Goal: Navigation & Orientation: Find specific page/section

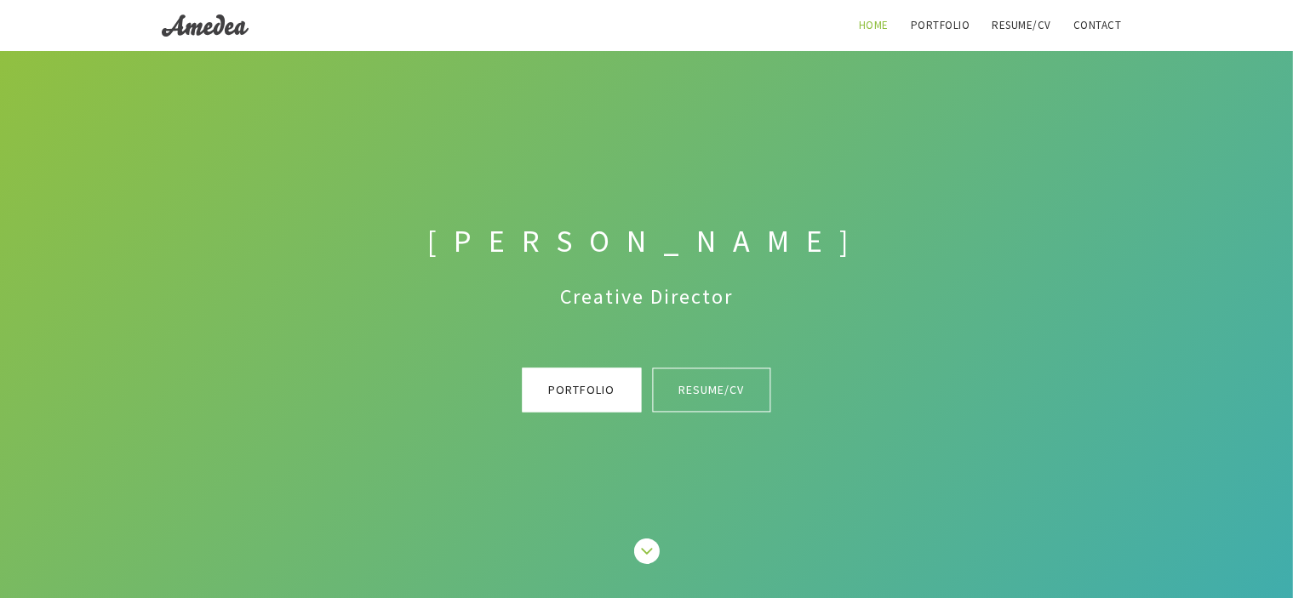
click at [589, 386] on link "Portfolio" at bounding box center [582, 390] width 119 height 44
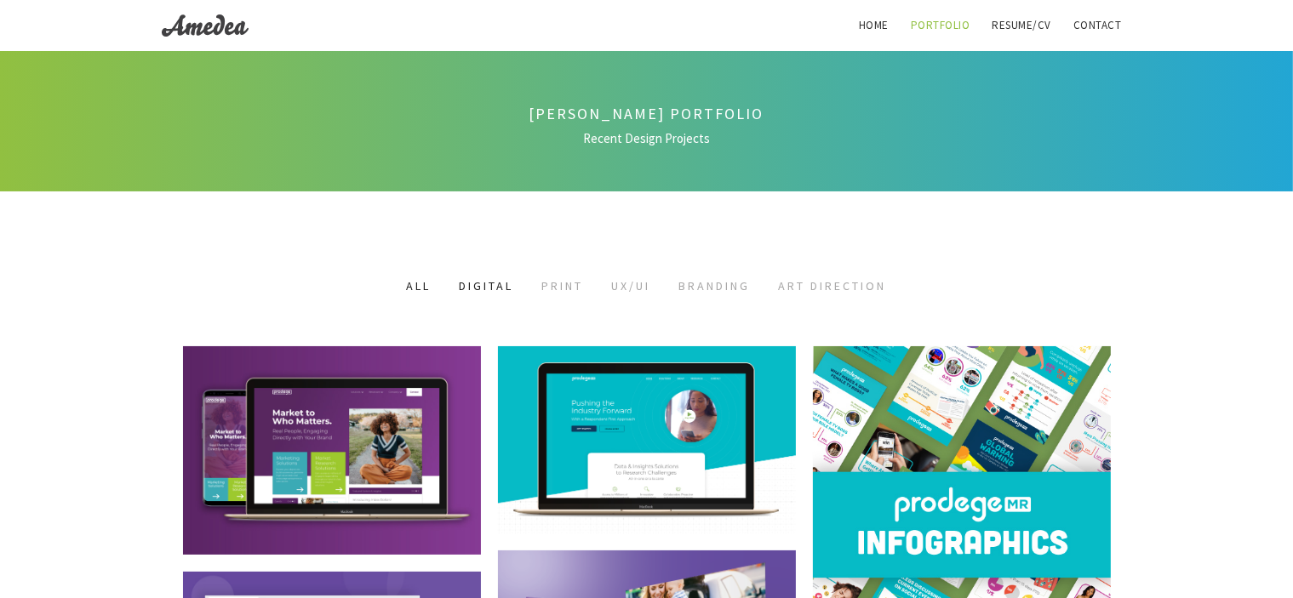
click at [477, 279] on link "Digital" at bounding box center [487, 285] width 54 height 15
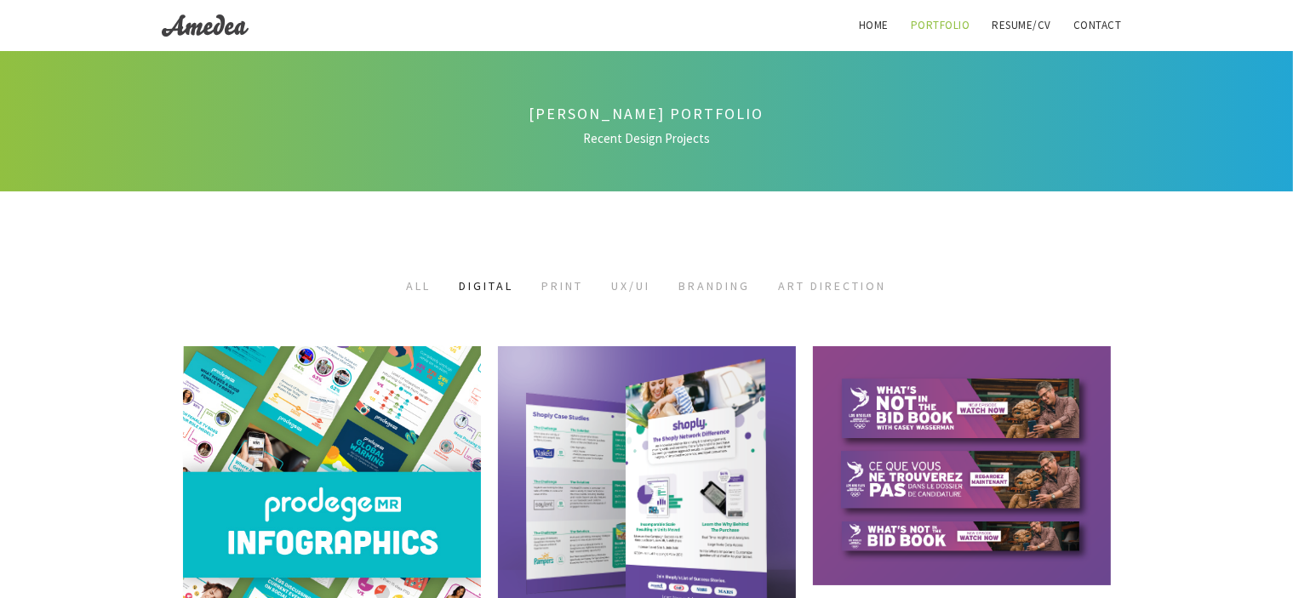
click at [546, 277] on li "Print" at bounding box center [562, 287] width 67 height 20
click at [549, 288] on link "Print" at bounding box center [563, 285] width 42 height 15
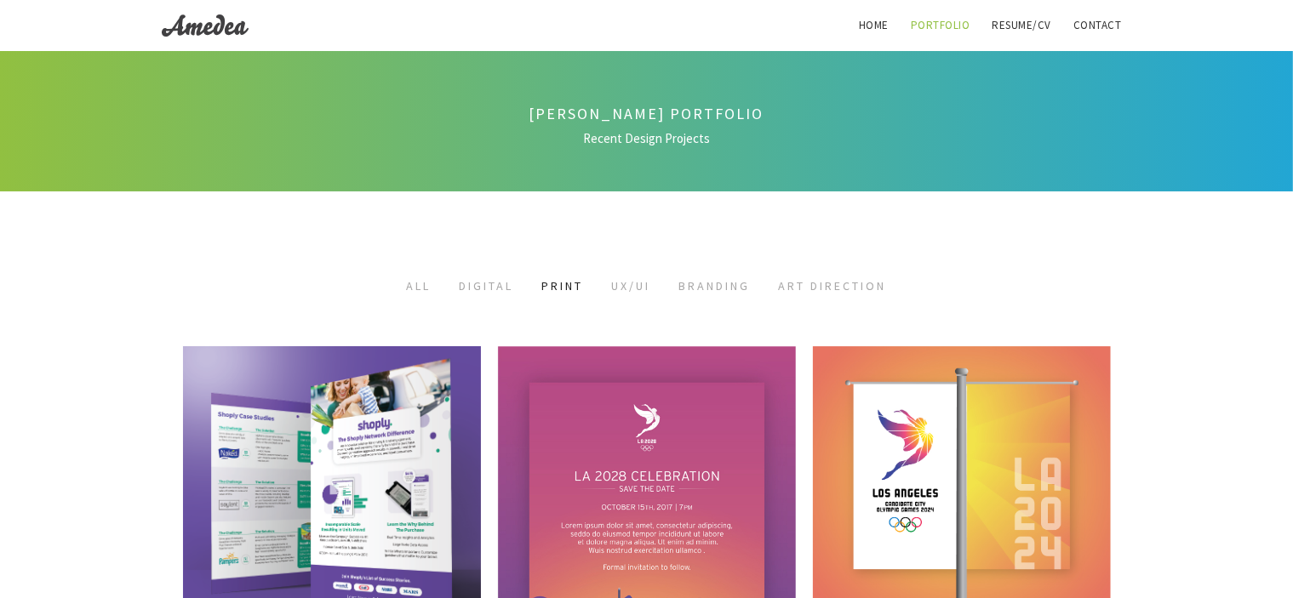
click at [192, 26] on img "Primary Navigation" at bounding box center [205, 26] width 87 height 26
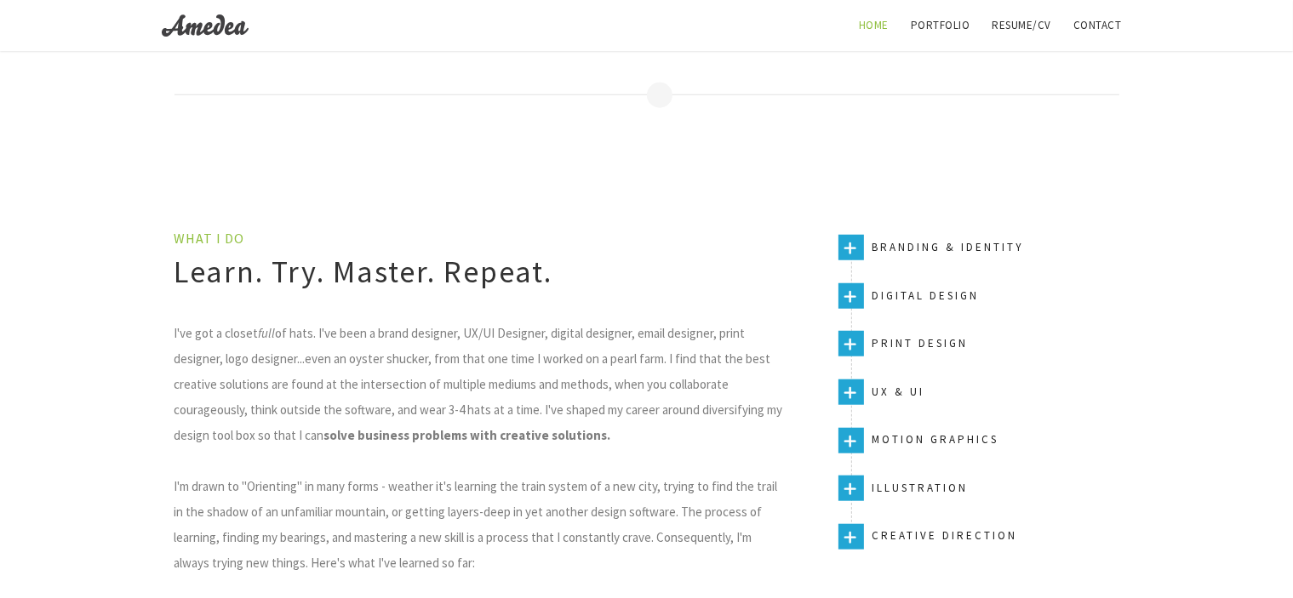
scroll to position [1532, 0]
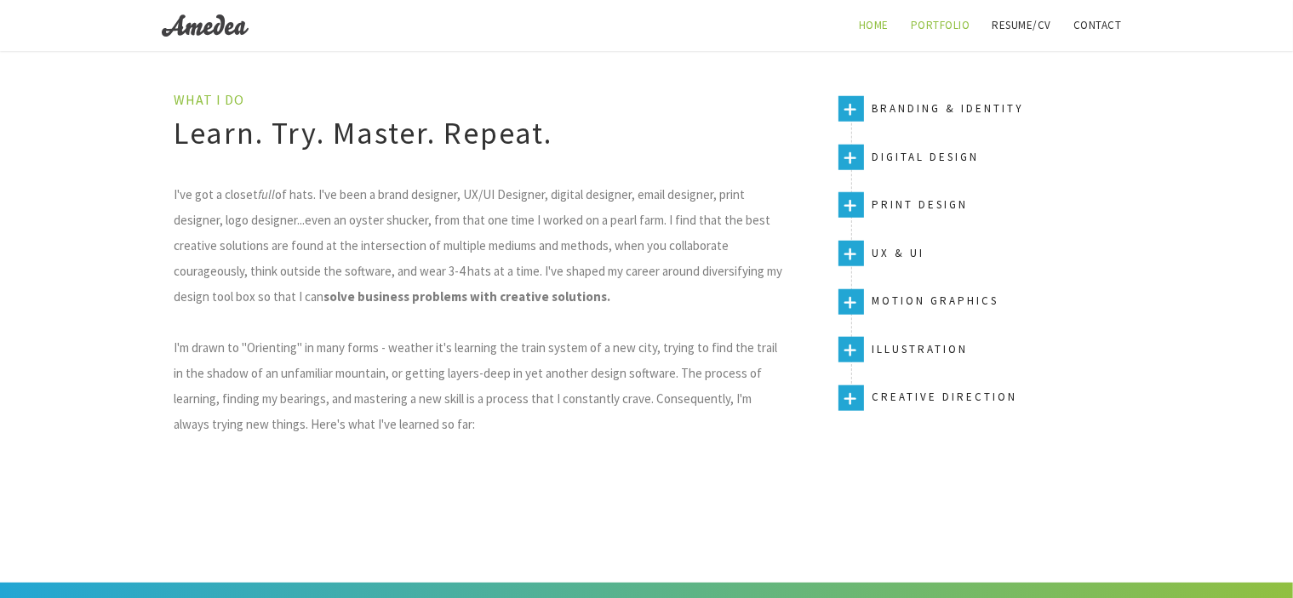
click at [900, 21] on link "Portfolio" at bounding box center [940, 25] width 80 height 51
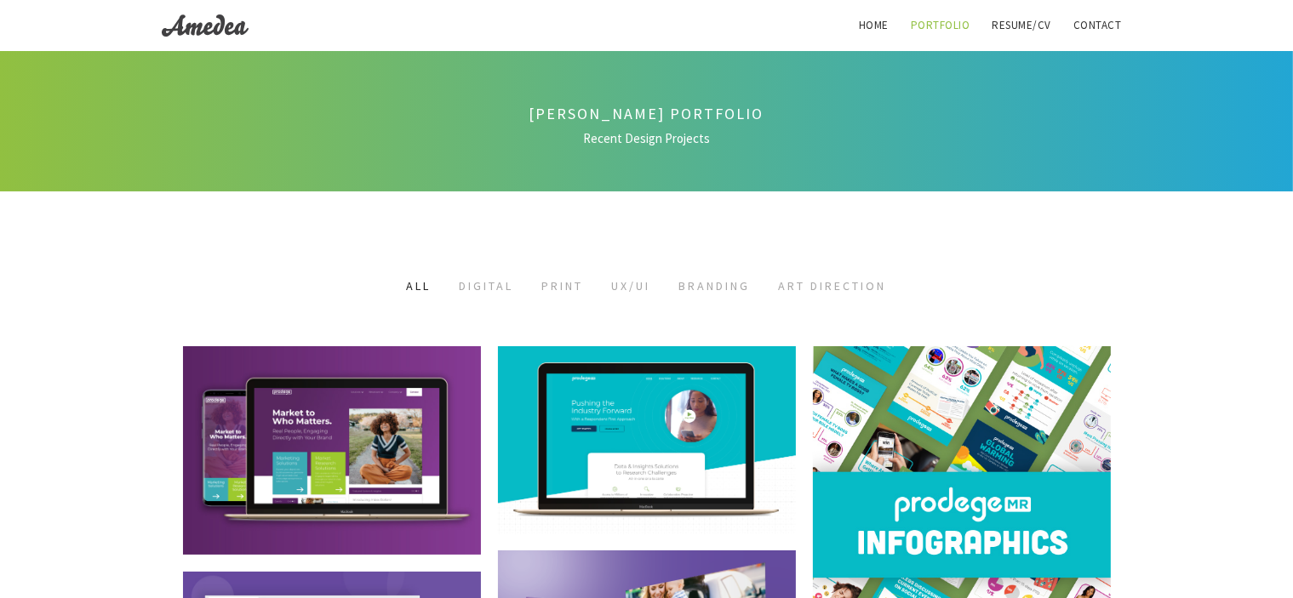
click at [837, 277] on li "Art Direction" at bounding box center [833, 287] width 134 height 20
click at [854, 282] on link "Art Direction" at bounding box center [833, 285] width 108 height 15
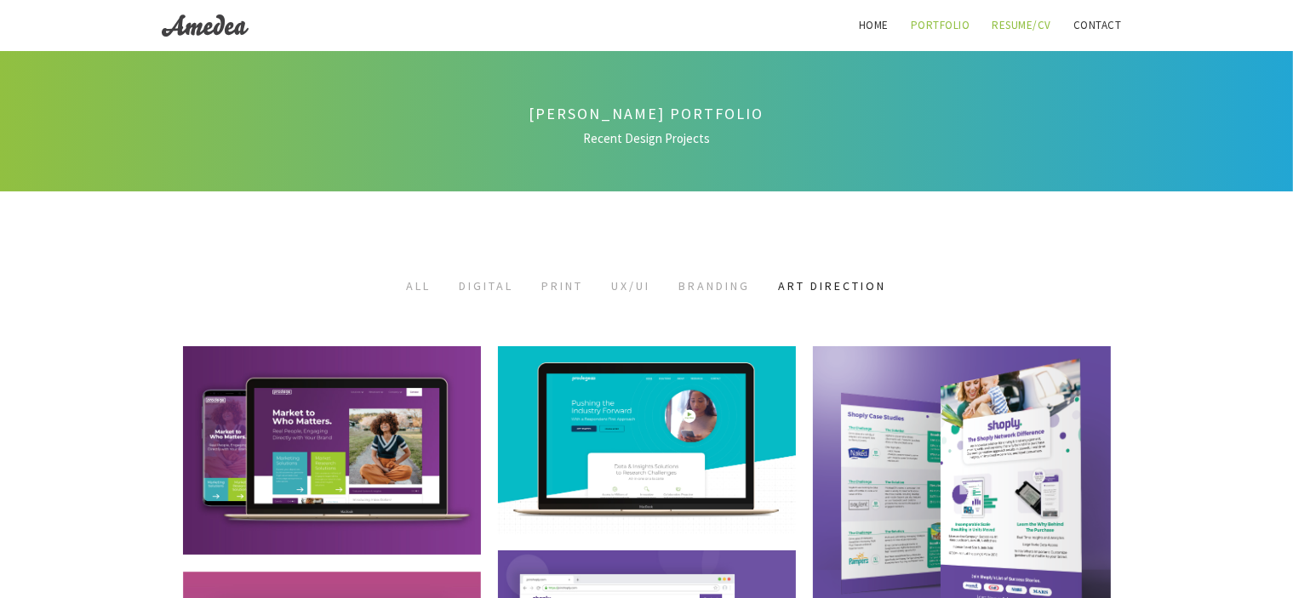
click at [1017, 29] on link "Resume/CV" at bounding box center [1022, 25] width 80 height 51
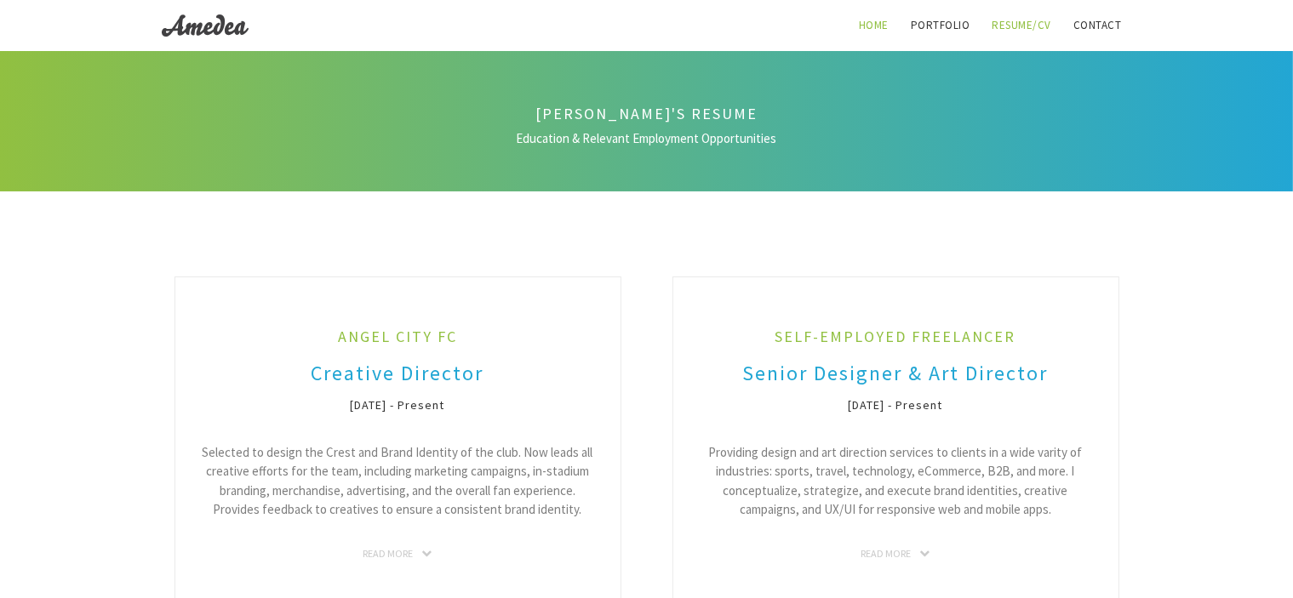
click at [848, 20] on link "Home" at bounding box center [873, 25] width 50 height 51
